Goal: Task Accomplishment & Management: Use online tool/utility

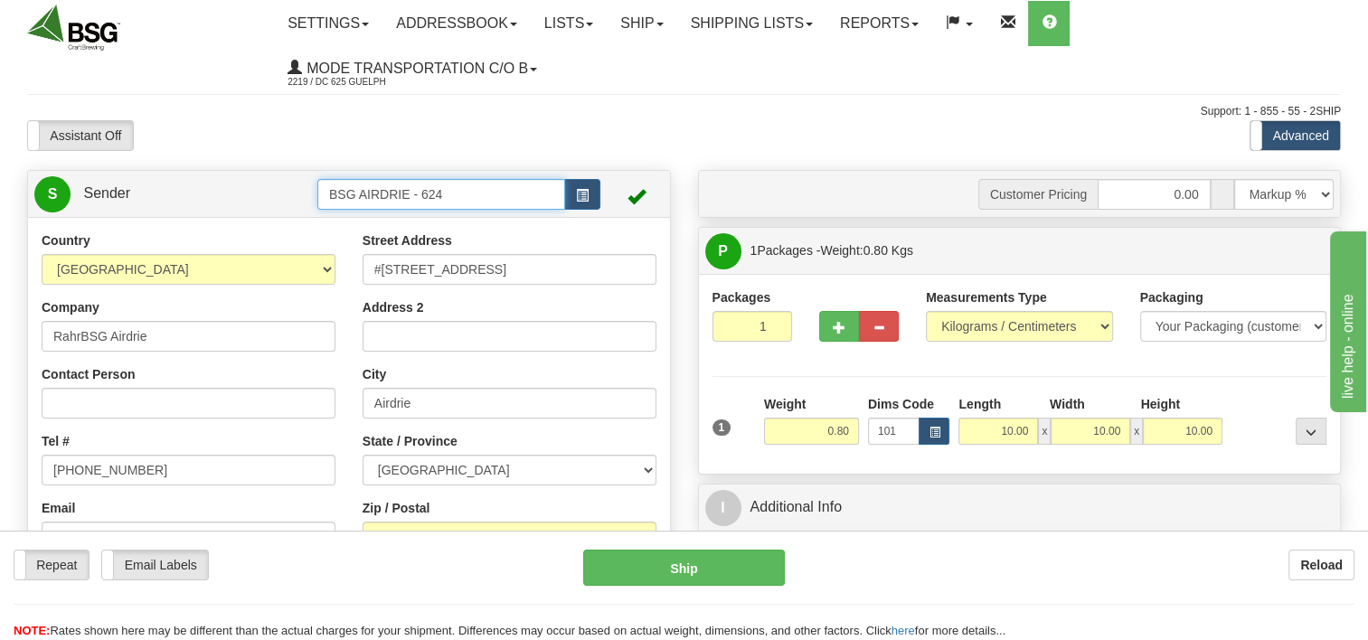
drag, startPoint x: 489, startPoint y: 203, endPoint x: 224, endPoint y: 214, distance: 265.1
click at [224, 214] on div "S Sender BSG AIRDRIE - 624" at bounding box center [349, 194] width 642 height 46
click at [418, 217] on div "BSG SAINT LAURENT 623" at bounding box center [437, 223] width 229 height 18
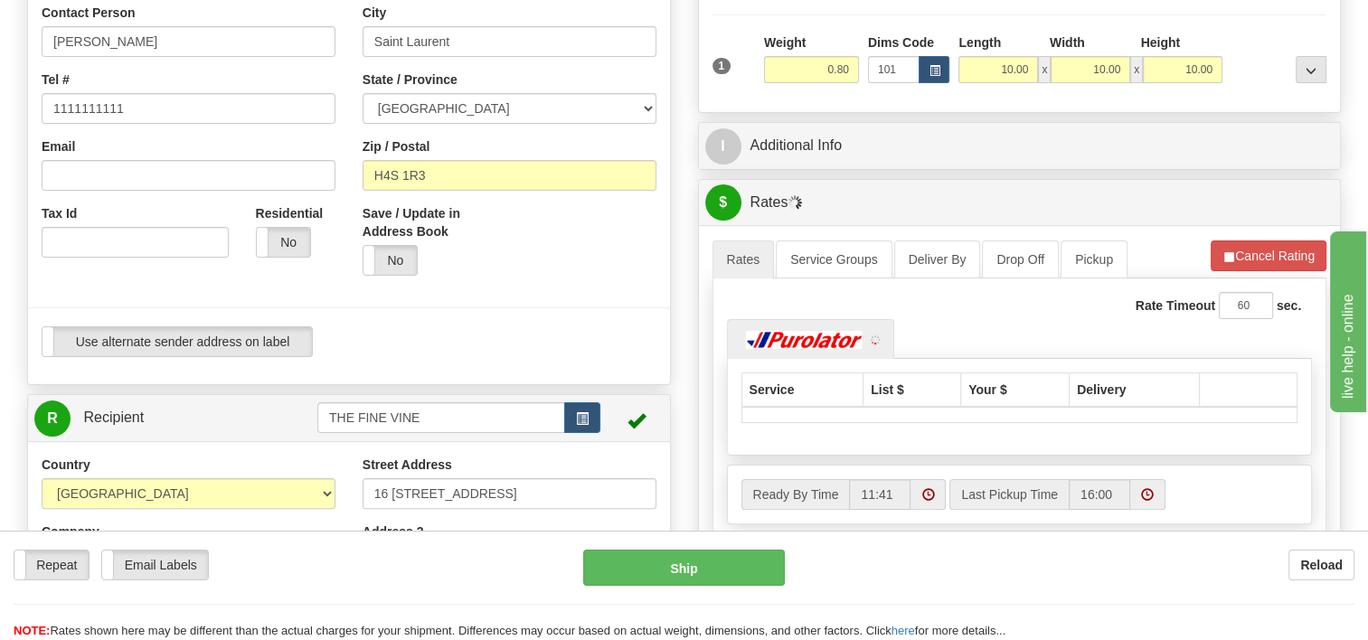
scroll to position [542, 0]
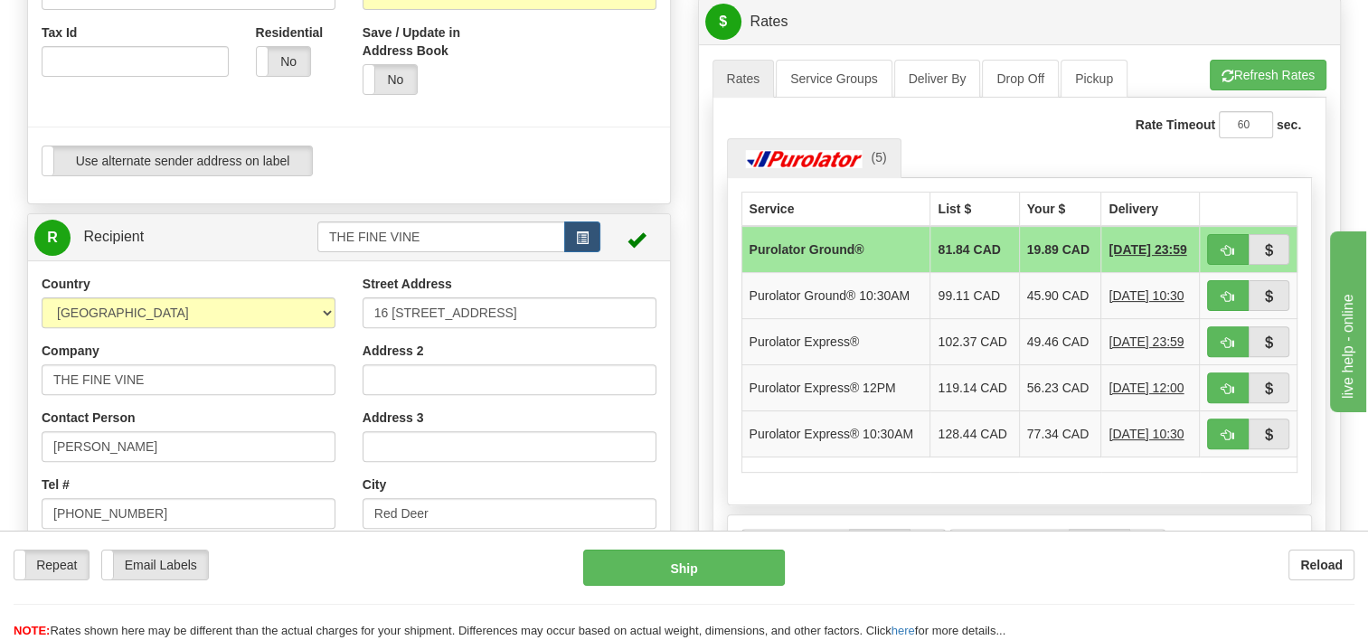
type input "BSG SAINT LAURENT 623"
drag, startPoint x: 435, startPoint y: 237, endPoint x: 286, endPoint y: 240, distance: 149.2
click at [286, 240] on tr "R Recipient THE FINE VINE" at bounding box center [348, 237] width 629 height 37
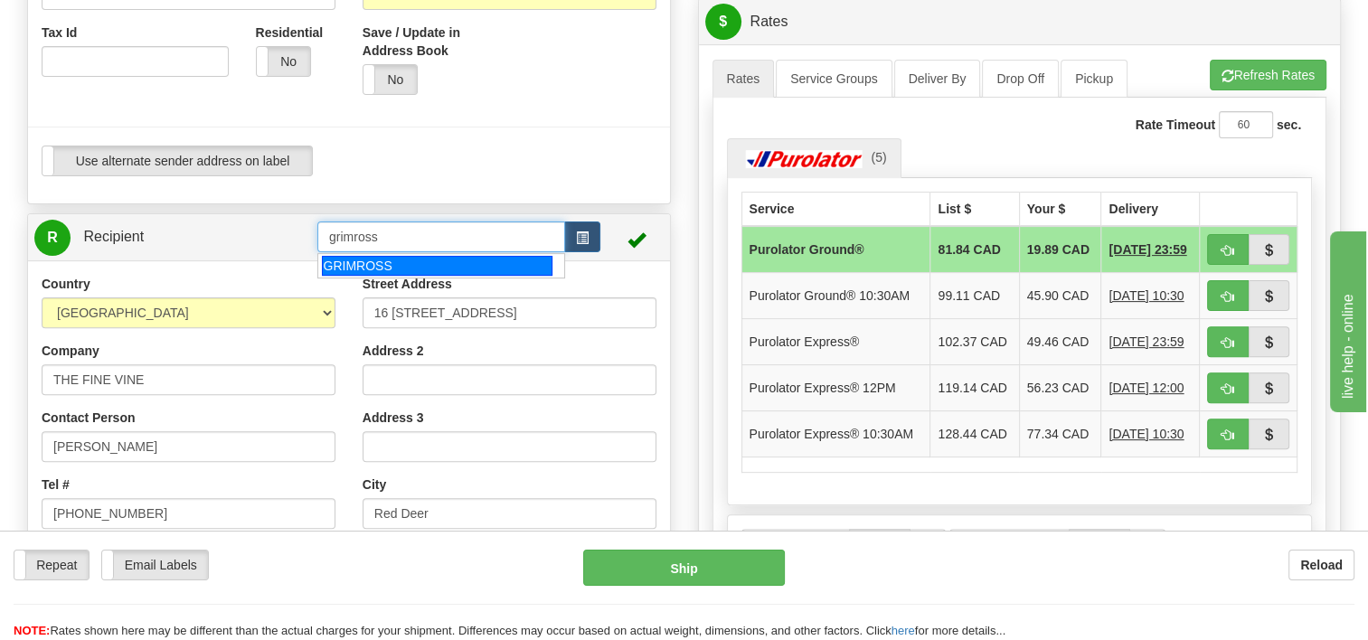
click at [391, 272] on div "GRIMROSS" at bounding box center [437, 266] width 231 height 20
type input "GRIMROSS"
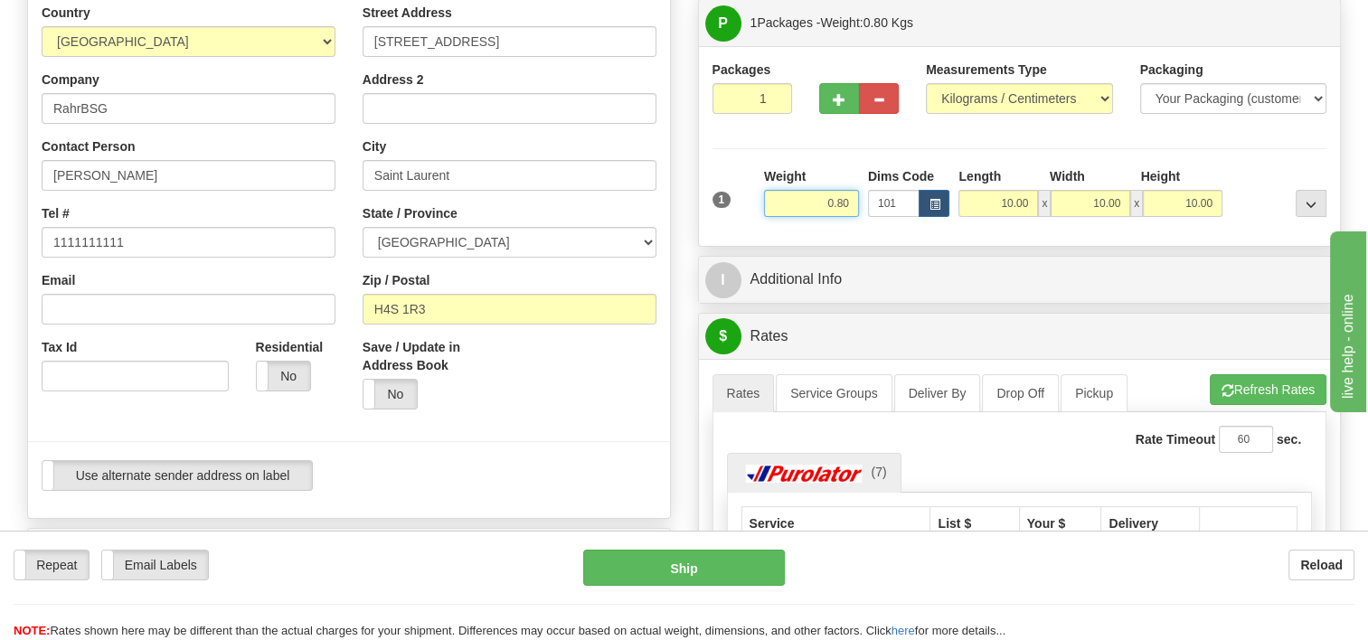
scroll to position [111, 0]
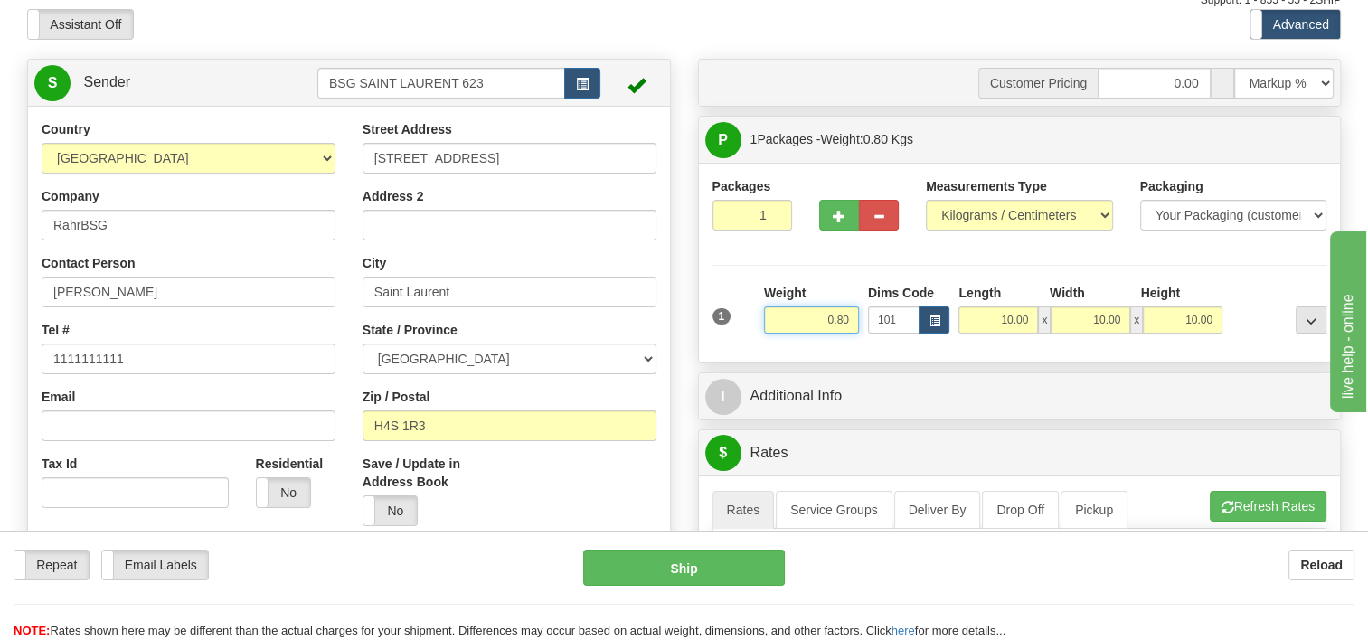
drag, startPoint x: 803, startPoint y: 321, endPoint x: 1059, endPoint y: 315, distance: 256.0
click at [1058, 316] on div "1 Weight 0.80 Dims Code 101" at bounding box center [1020, 316] width 624 height 64
type input "25.00"
click at [853, 262] on div "Packages 1 1 Measurements Type" at bounding box center [1019, 263] width 615 height 172
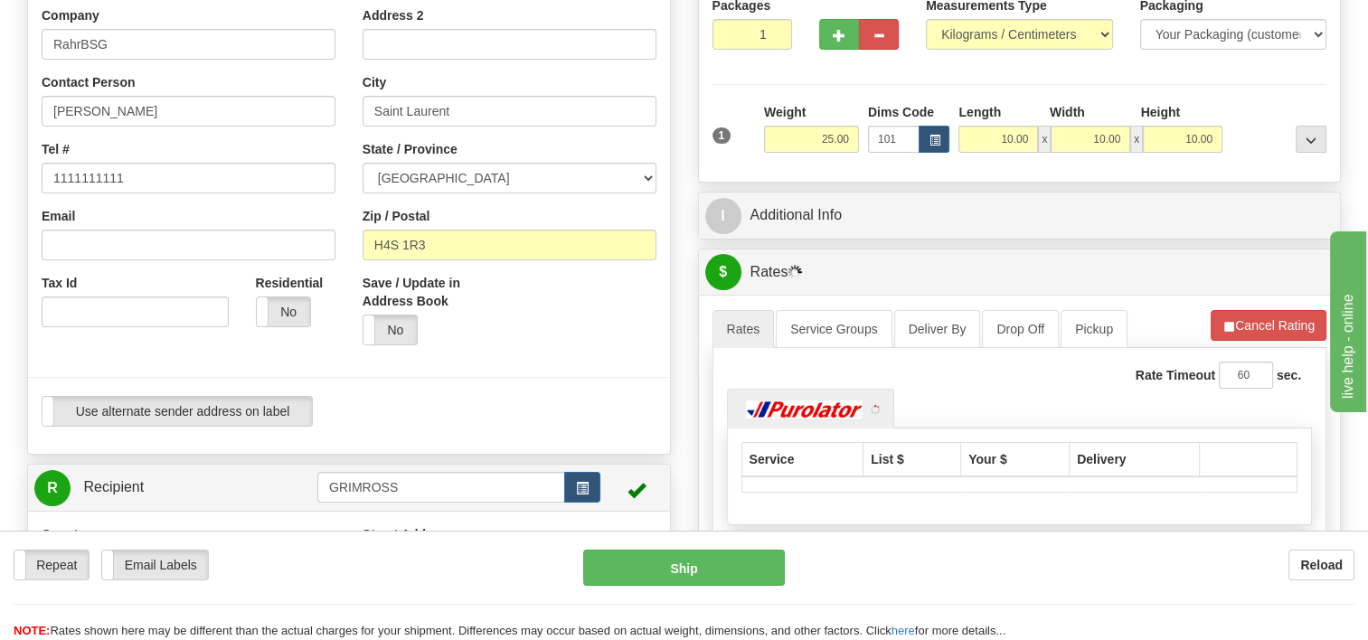
scroll to position [473, 0]
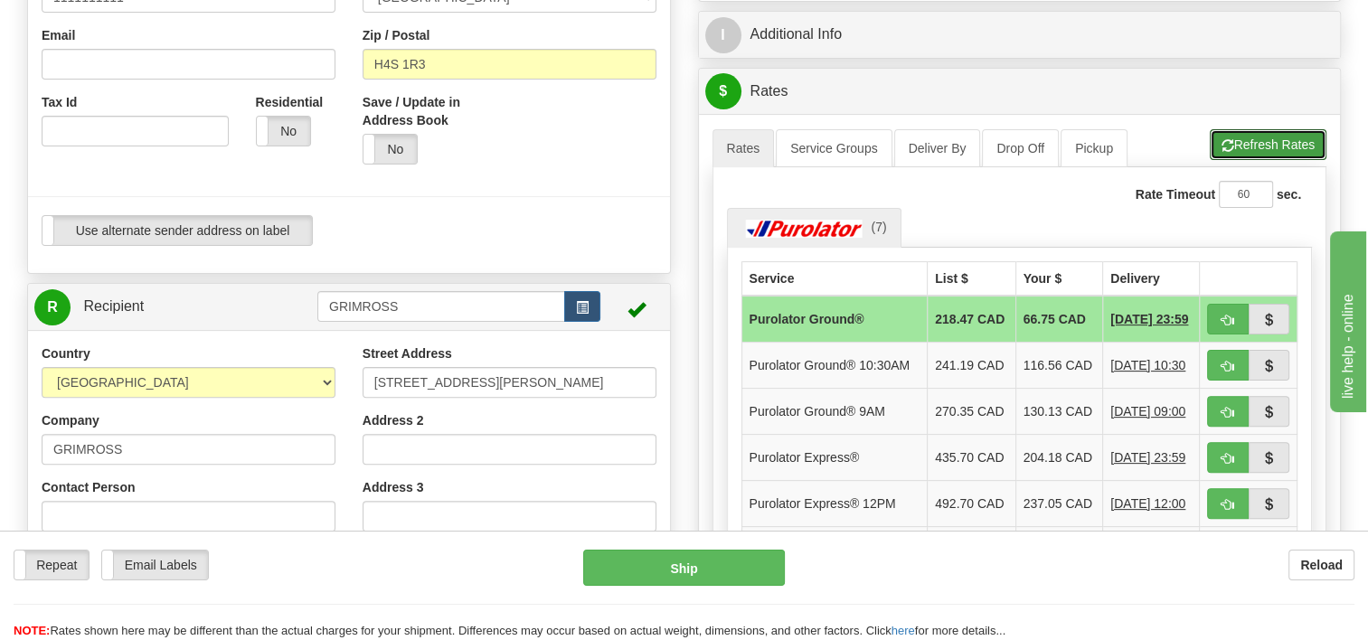
click at [1270, 140] on button "Refresh Rates" at bounding box center [1268, 144] width 117 height 31
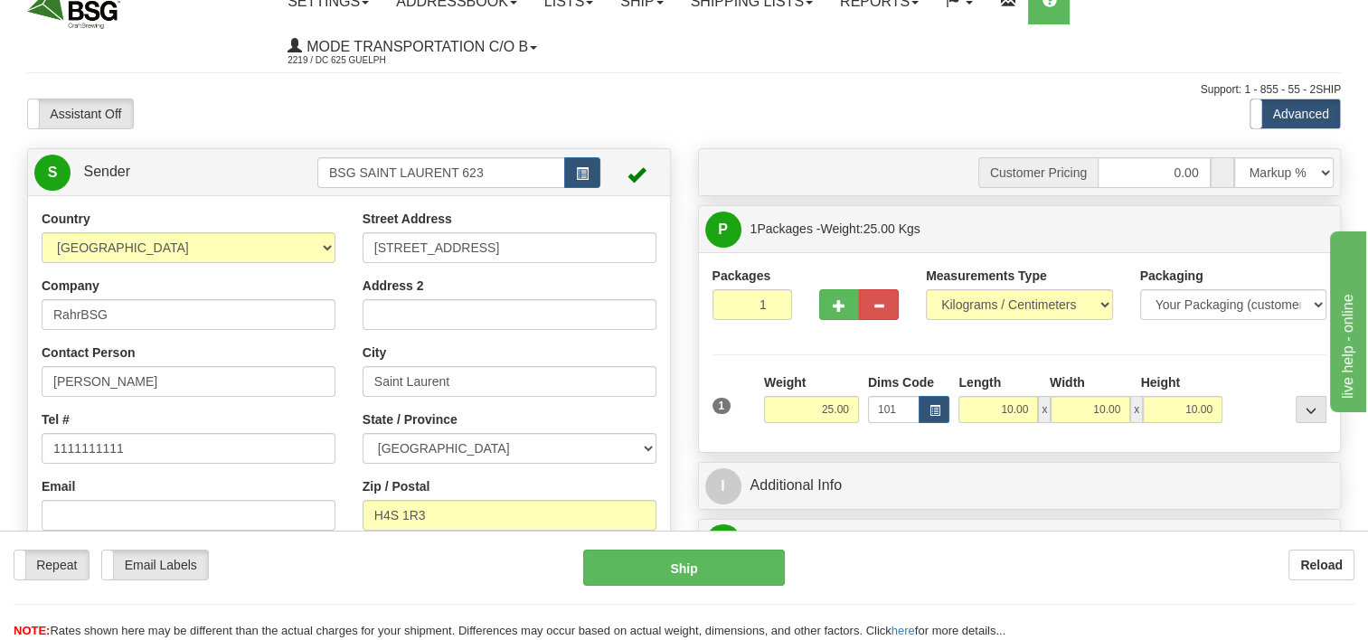
scroll to position [0, 0]
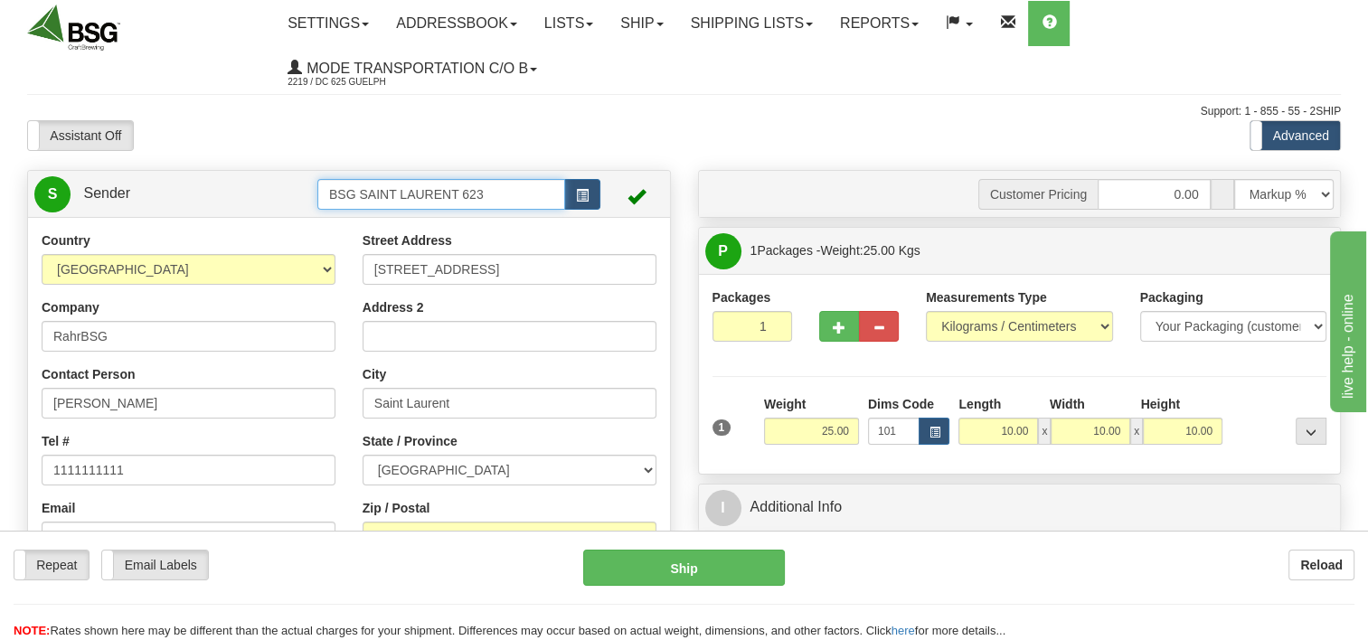
drag, startPoint x: 504, startPoint y: 196, endPoint x: 229, endPoint y: 201, distance: 274.9
click at [239, 204] on tr "S Sender BSG SAINT LAURENT 623" at bounding box center [348, 193] width 629 height 37
type input "d"
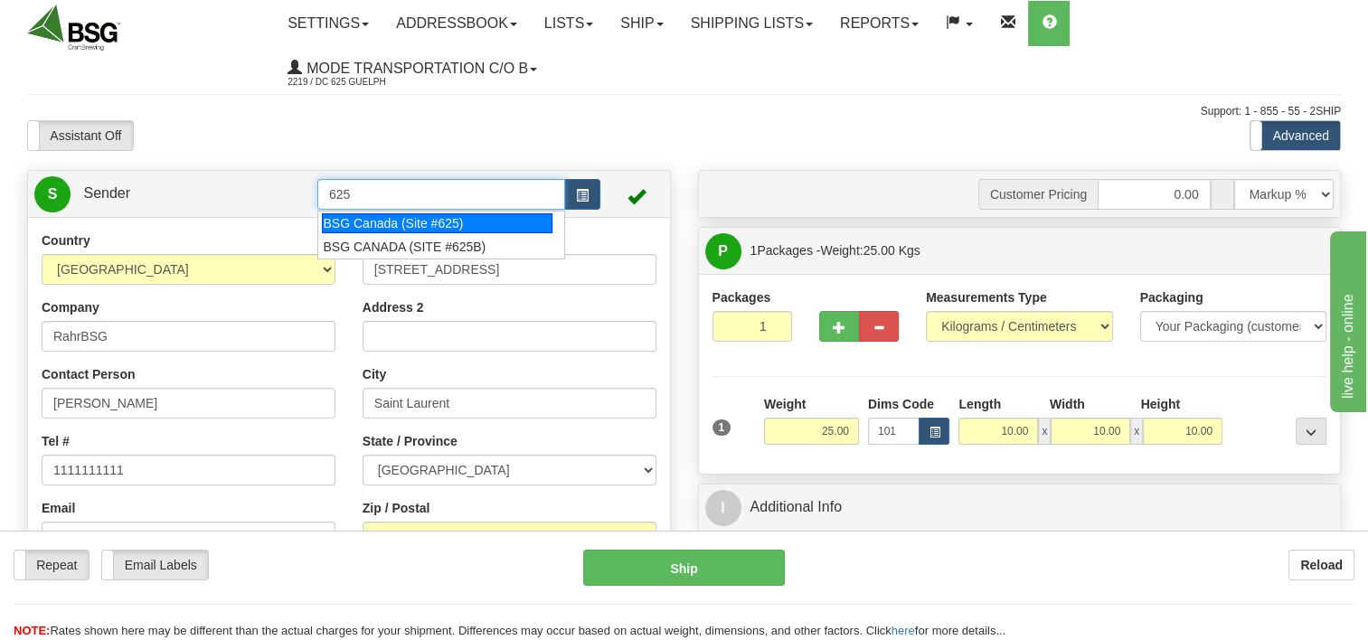
click at [442, 220] on div "BSG Canada (Site #625)" at bounding box center [437, 223] width 231 height 20
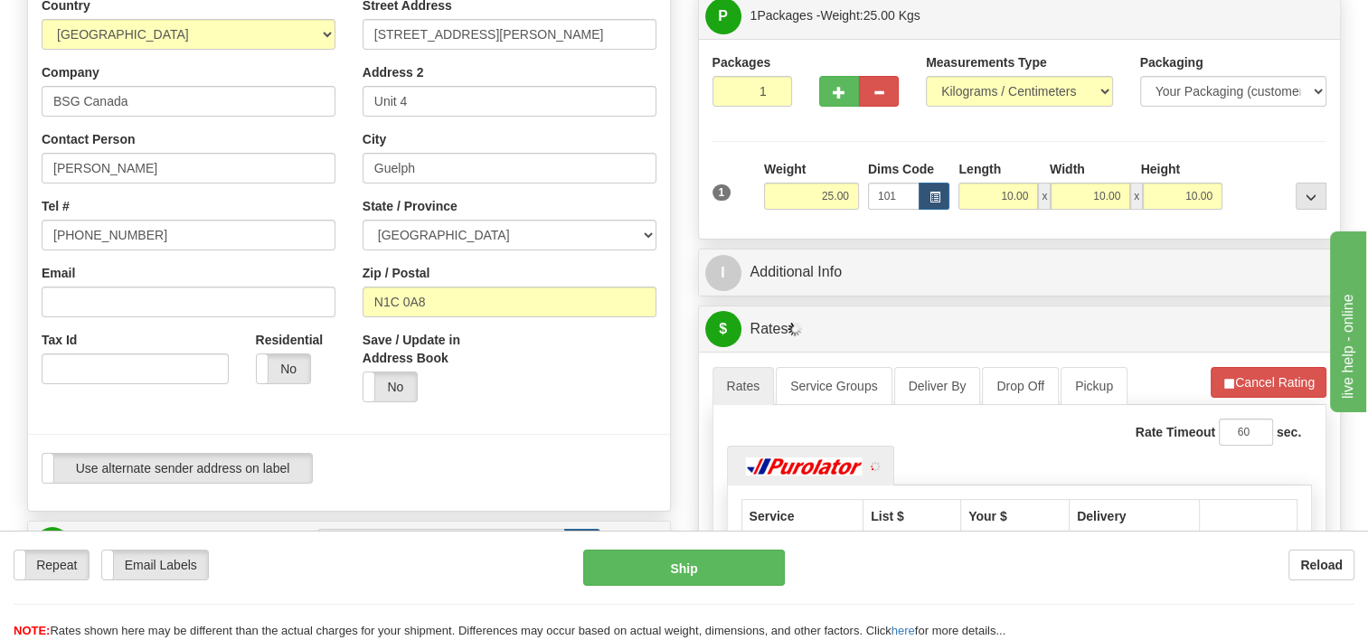
scroll to position [452, 0]
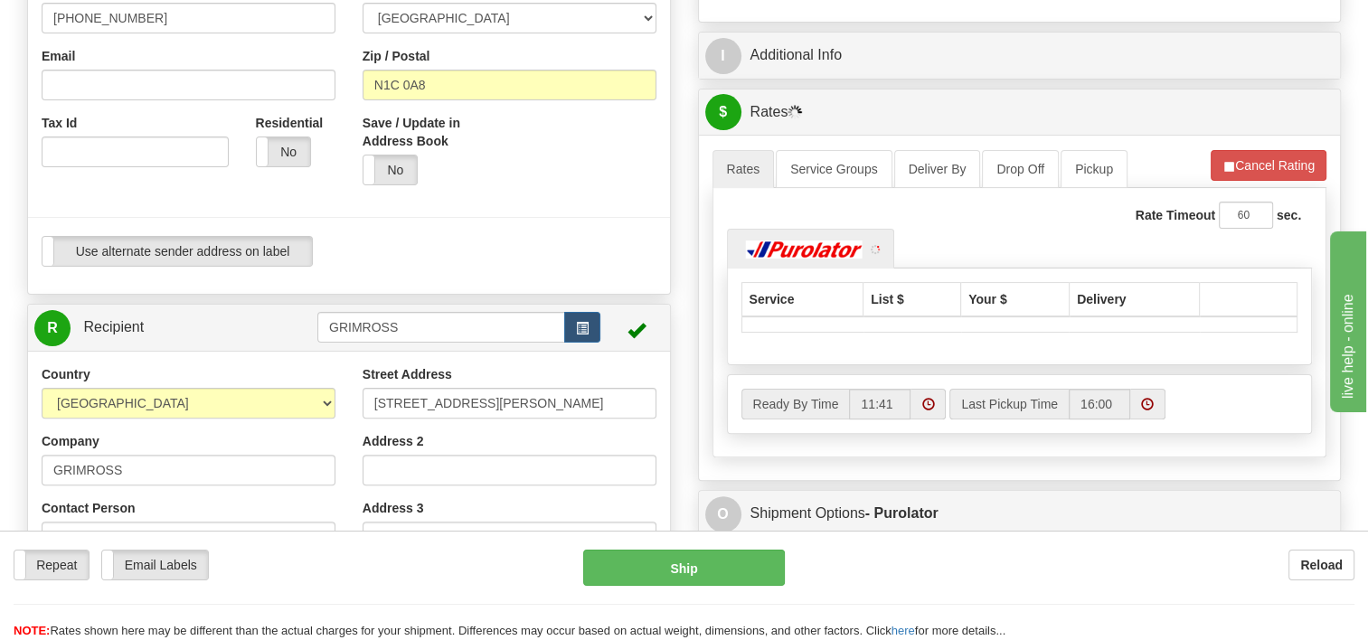
type input "BSG Canada (Site #625)"
drag, startPoint x: 445, startPoint y: 333, endPoint x: 269, endPoint y: 340, distance: 176.5
click at [277, 341] on tr "R Recipient GRIMROSS" at bounding box center [348, 327] width 629 height 37
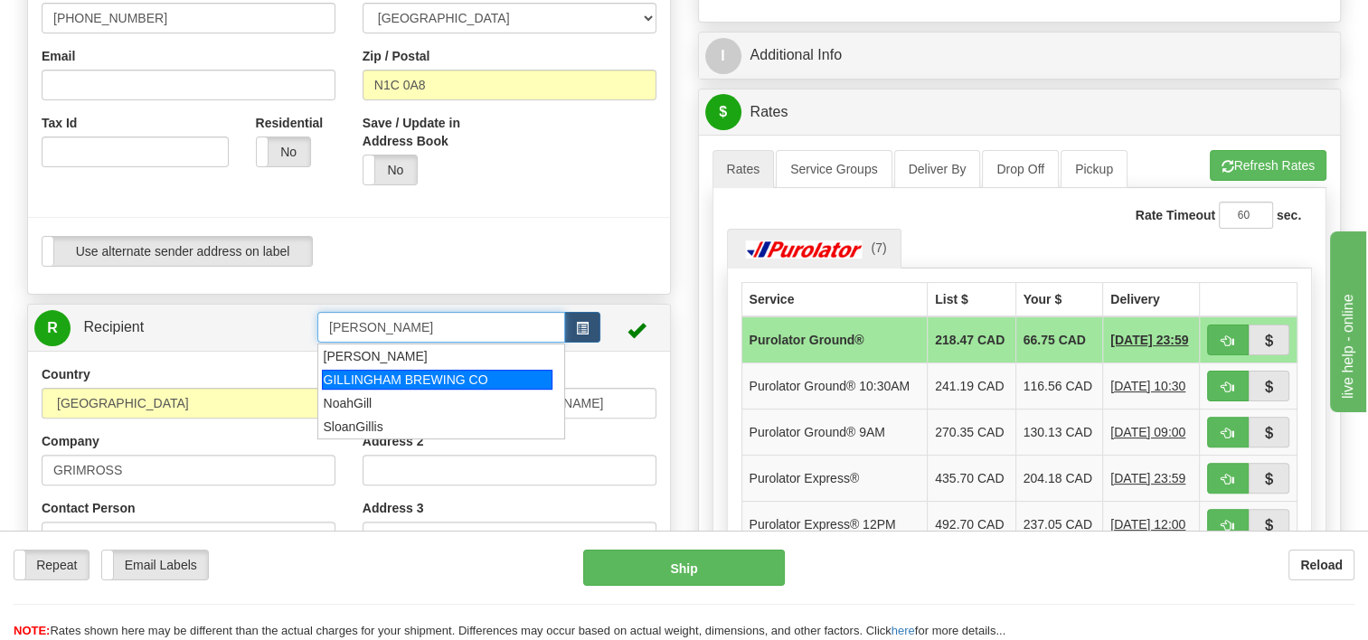
click at [406, 379] on div "GILLINGHAM BREWING CO" at bounding box center [437, 380] width 231 height 20
type input "GILLINGHAM BREWING CO"
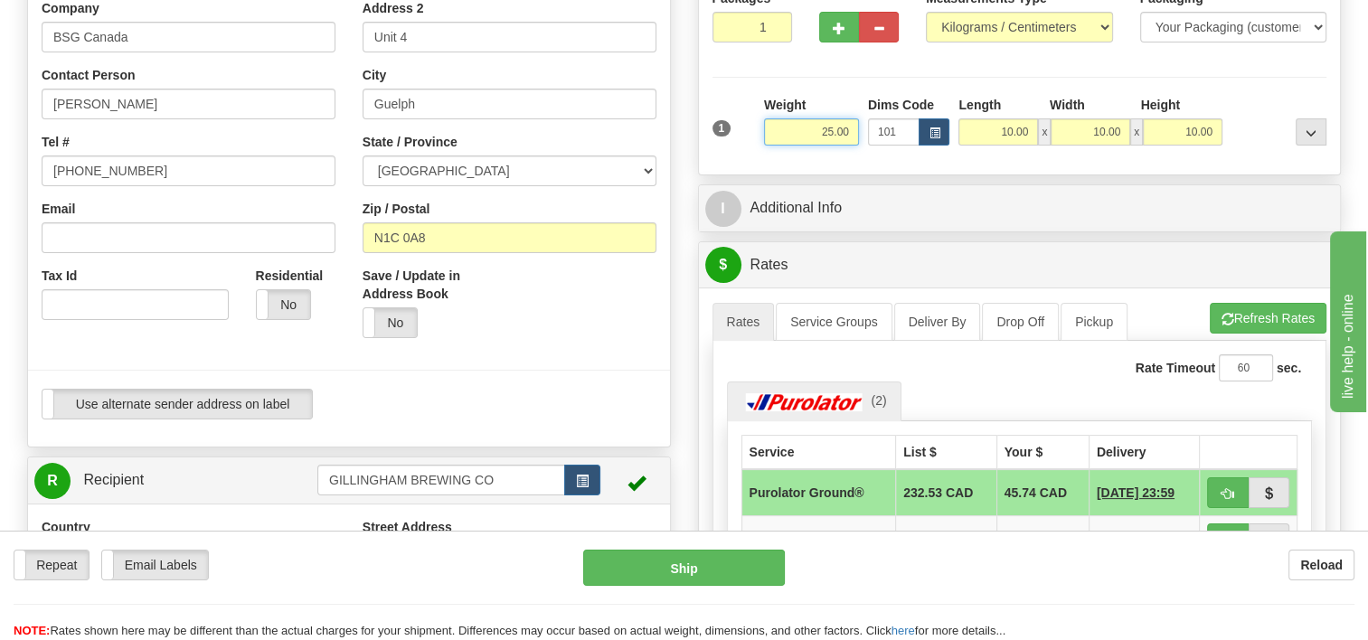
scroll to position [111, 0]
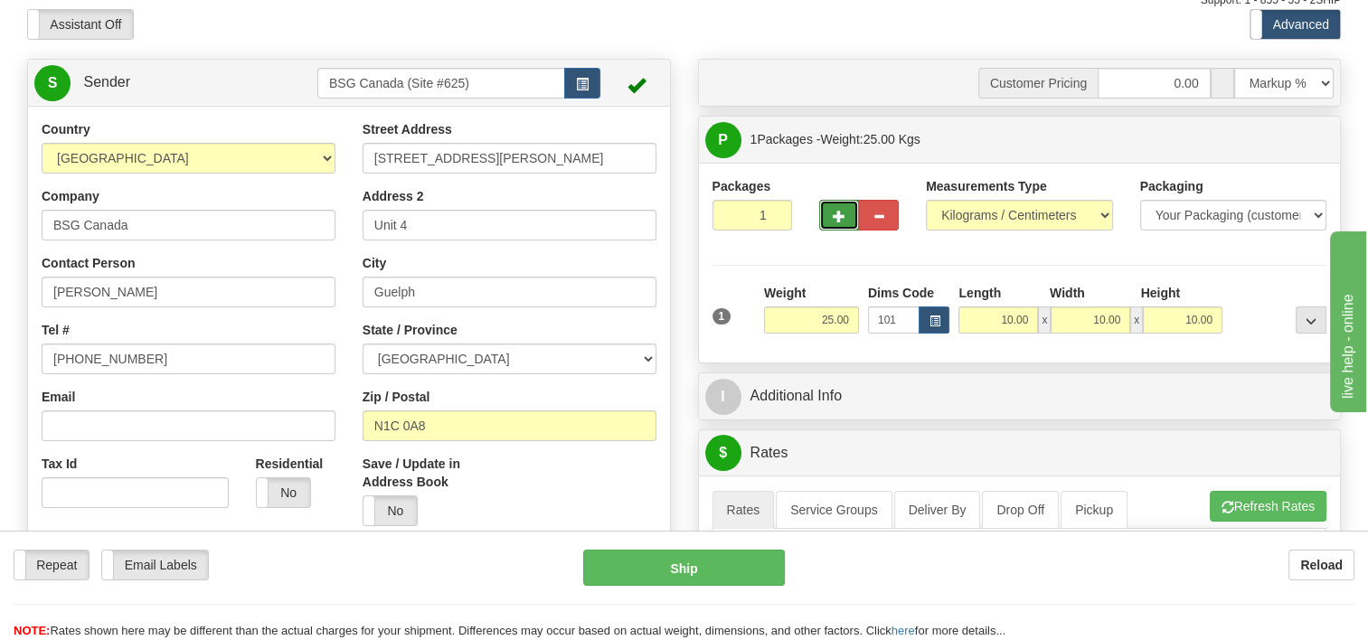
click at [827, 211] on button "button" at bounding box center [839, 215] width 40 height 31
type input "2"
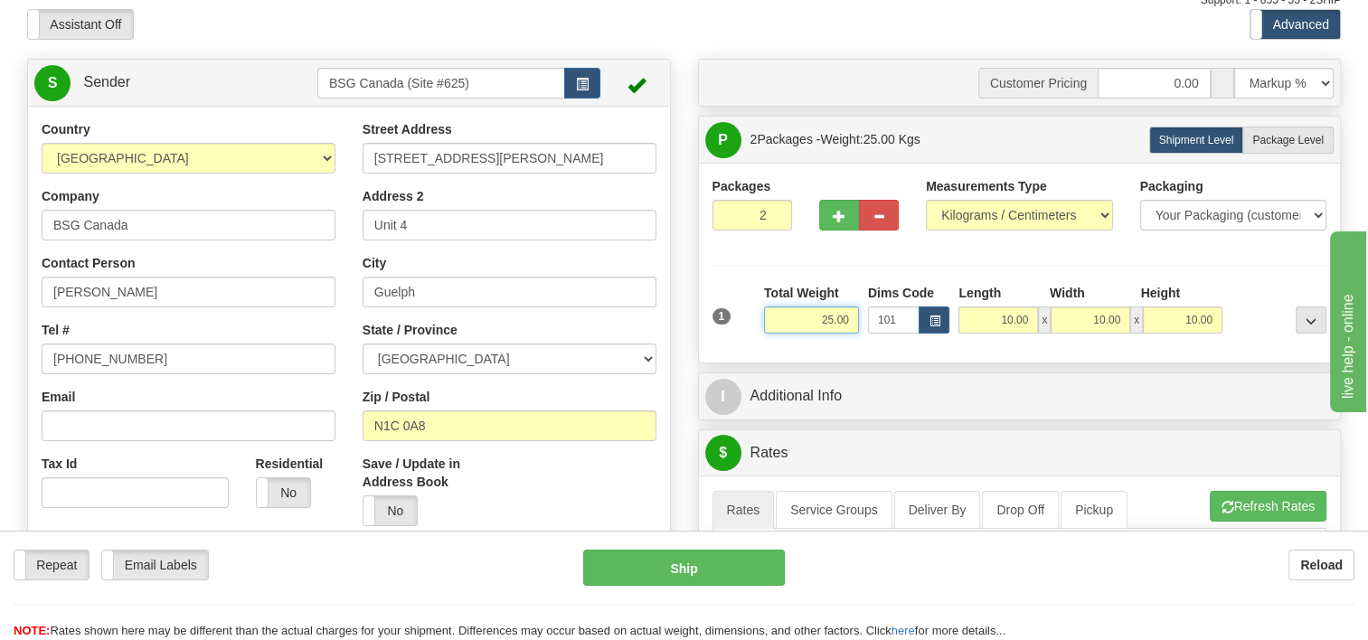
drag, startPoint x: 814, startPoint y: 322, endPoint x: 1027, endPoint y: 292, distance: 215.5
click at [1009, 296] on div "1 Total Weight 25.00 Dims Code 101 x" at bounding box center [1020, 316] width 624 height 64
type input "22.68"
drag, startPoint x: 1284, startPoint y: 140, endPoint x: 1278, endPoint y: 147, distance: 9.6
click at [1284, 137] on span "Package Level" at bounding box center [1287, 140] width 71 height 13
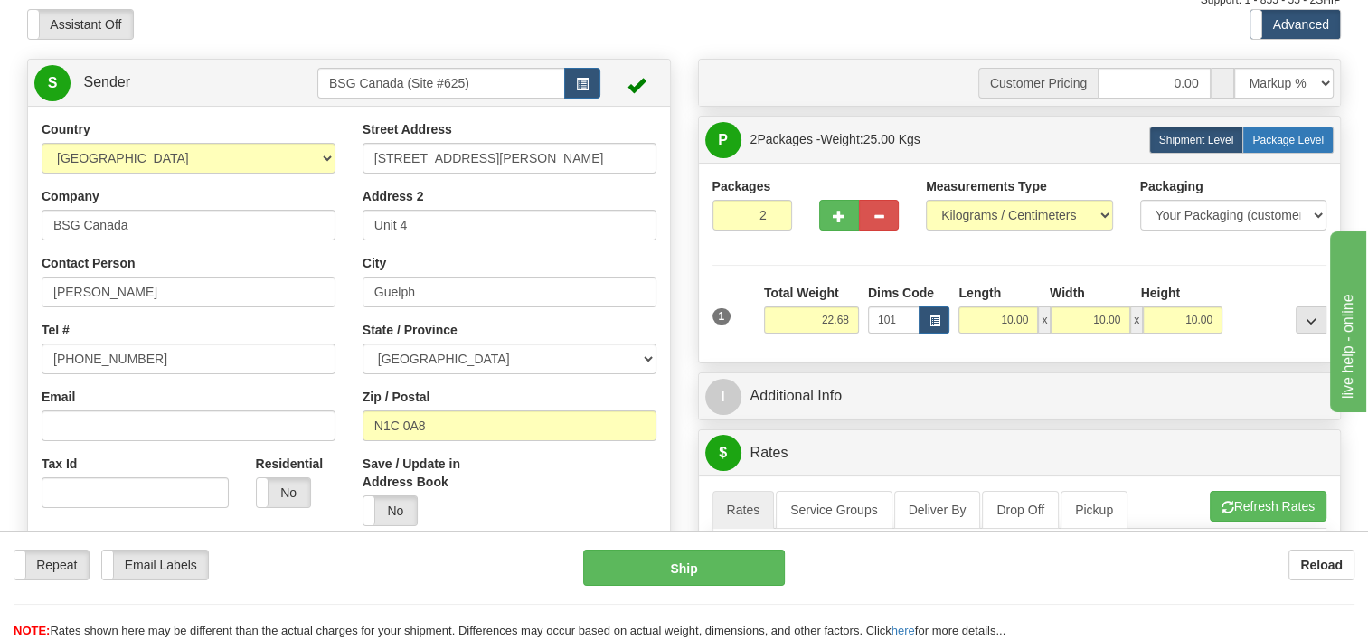
radio input "true"
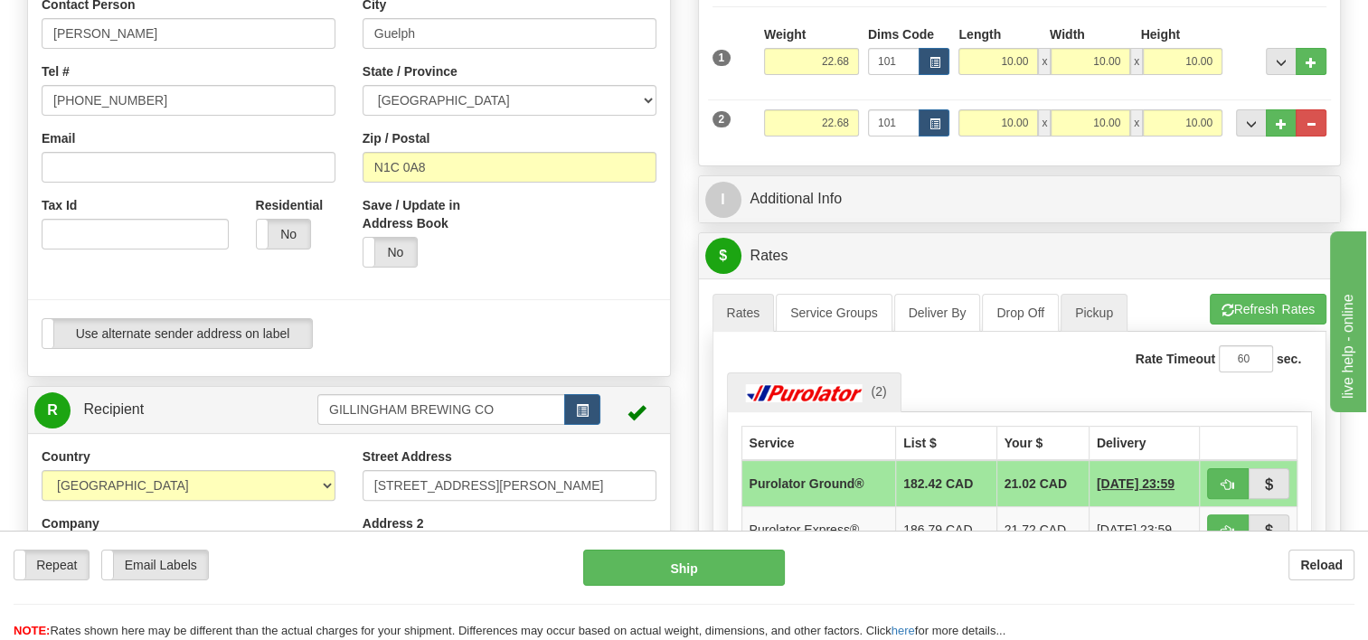
scroll to position [382, 0]
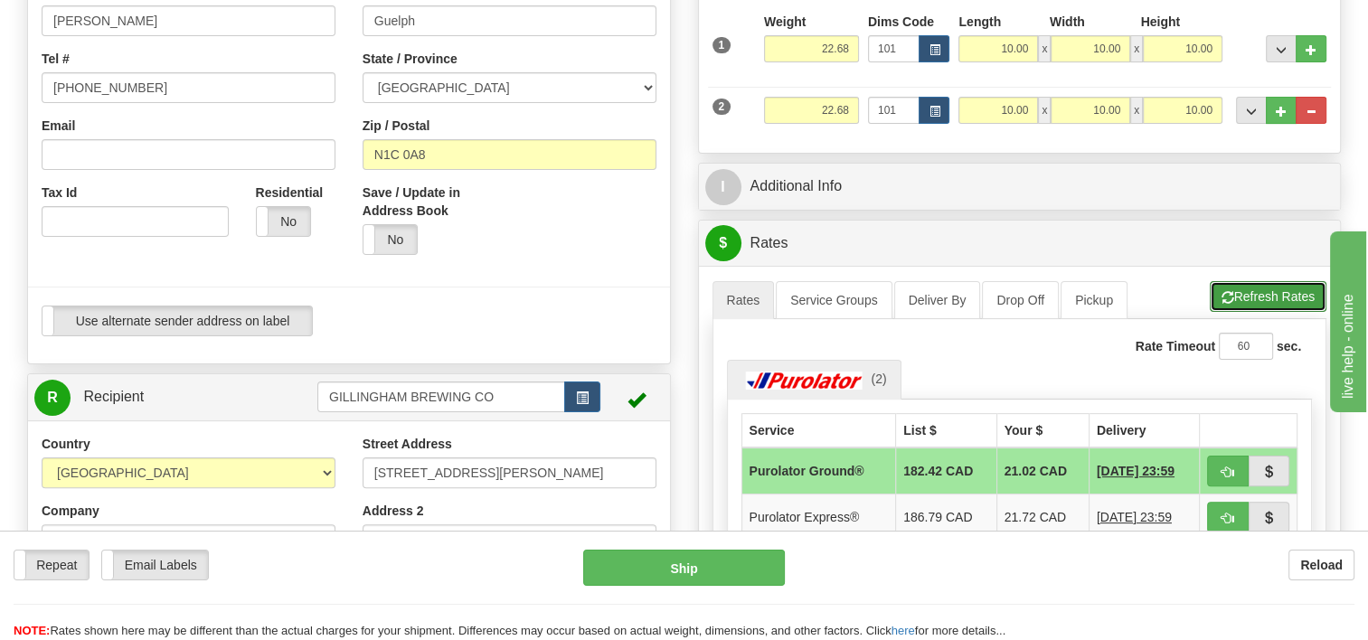
click at [1255, 300] on button "Refresh Rates" at bounding box center [1268, 296] width 117 height 31
